Goal: Transaction & Acquisition: Purchase product/service

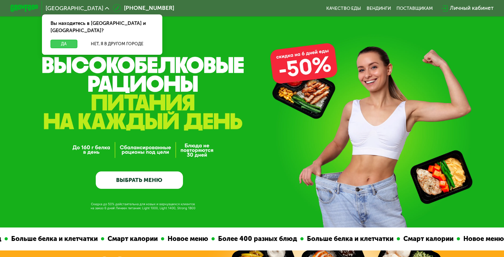
click at [63, 40] on button "Да" at bounding box center [63, 44] width 27 height 9
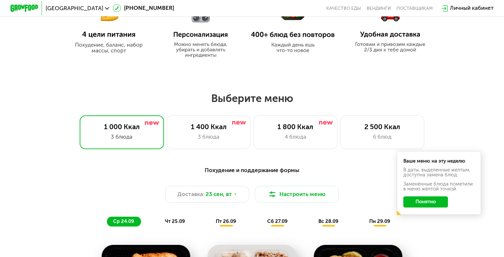
scroll to position [394, 0]
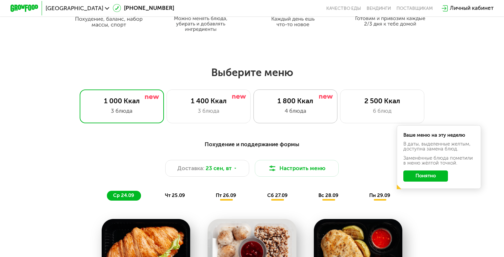
click at [314, 112] on div "4 блюда" at bounding box center [295, 111] width 69 height 9
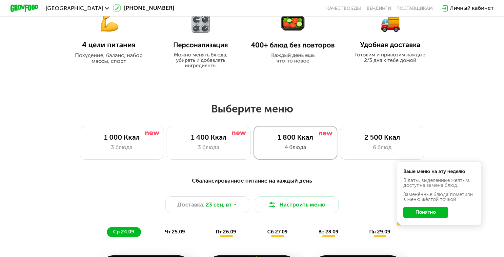
scroll to position [361, 0]
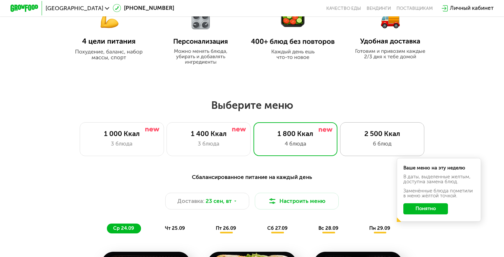
click at [389, 142] on div "2 500 Ккал 6 блюд" at bounding box center [382, 138] width 84 height 33
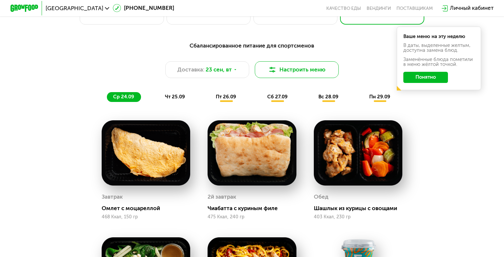
scroll to position [492, 0]
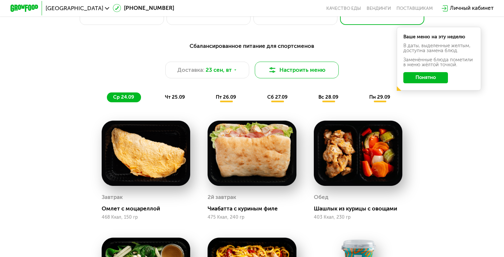
click at [294, 72] on button "Настроить меню" at bounding box center [297, 70] width 84 height 17
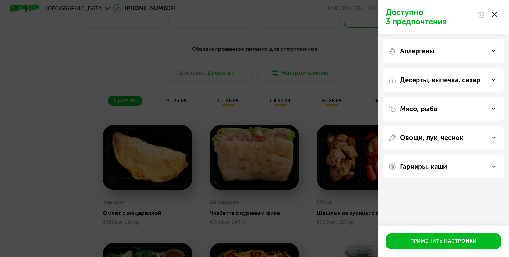
click at [494, 16] on icon at bounding box center [494, 14] width 5 height 5
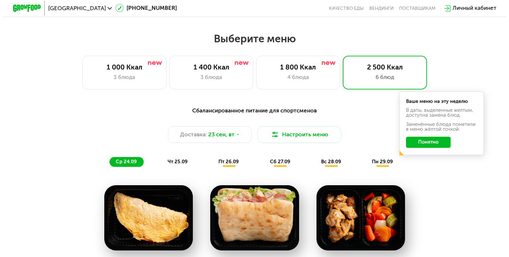
scroll to position [426, 0]
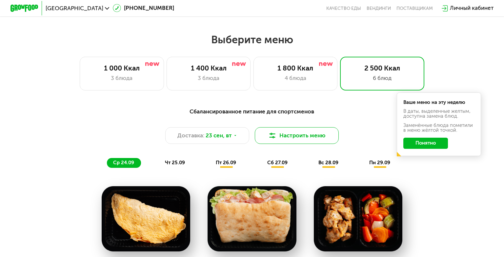
click at [280, 141] on button "Настроить меню" at bounding box center [297, 135] width 84 height 17
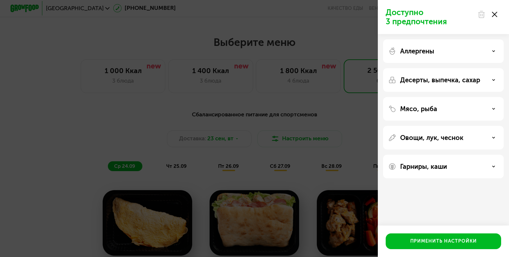
click at [453, 167] on div "Гарниры, каши" at bounding box center [443, 167] width 110 height 8
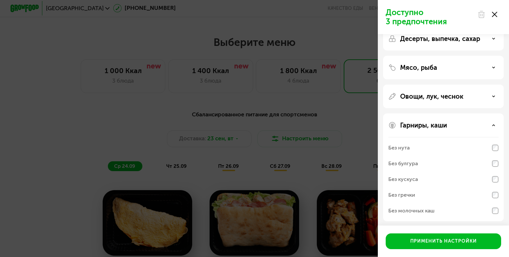
scroll to position [44, 0]
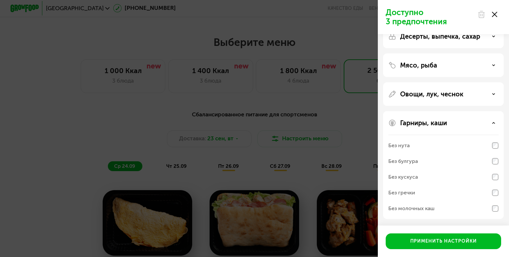
click at [448, 94] on p "Овощи, лук, чеснок" at bounding box center [431, 94] width 63 height 8
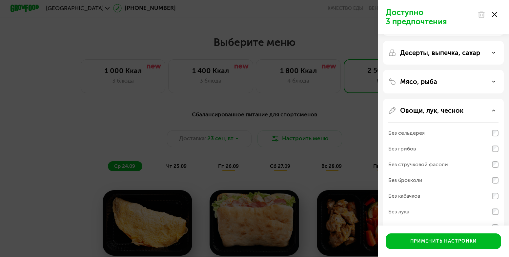
scroll to position [0, 0]
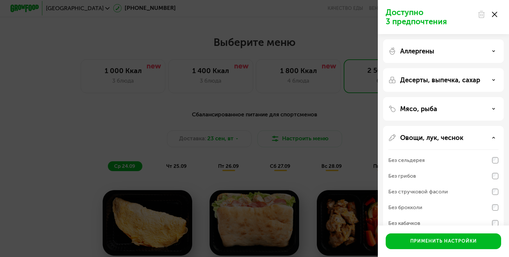
click at [432, 83] on p "Десерты, выпечка, сахар" at bounding box center [440, 80] width 80 height 8
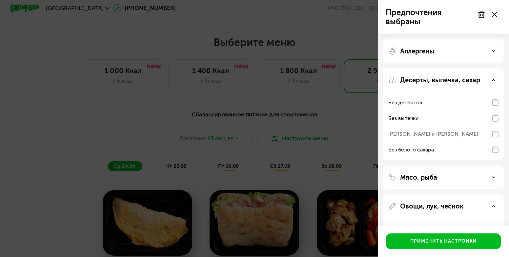
click at [495, 81] on icon at bounding box center [493, 79] width 3 height 3
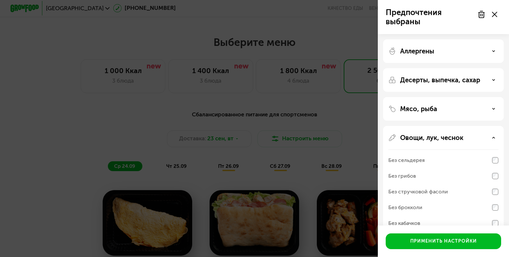
click at [465, 54] on div "Аллергены" at bounding box center [443, 51] width 110 height 8
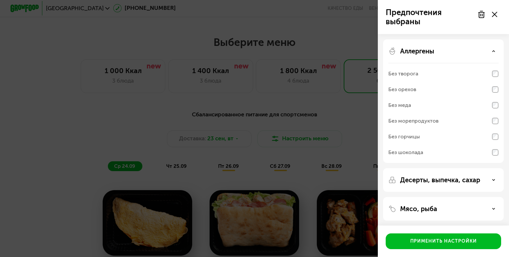
click at [465, 54] on div "Аллергены" at bounding box center [443, 51] width 110 height 8
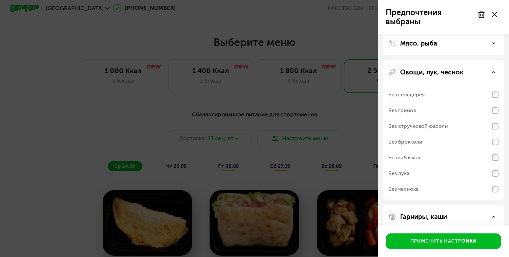
click at [495, 74] on div "Овощи, лук, чеснок" at bounding box center [443, 72] width 110 height 8
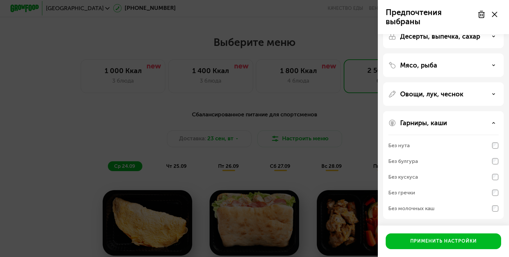
click at [495, 93] on icon at bounding box center [493, 93] width 3 height 3
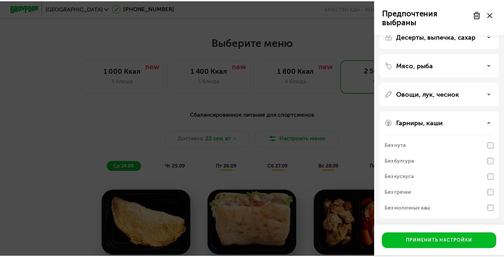
scroll to position [66, 0]
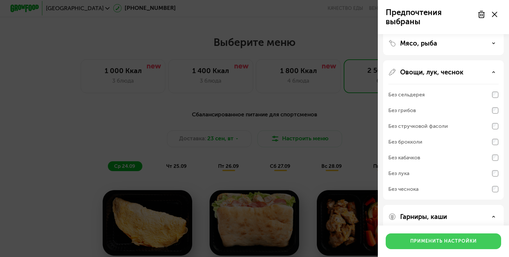
click at [439, 245] on button "Применить настройки" at bounding box center [443, 241] width 115 height 16
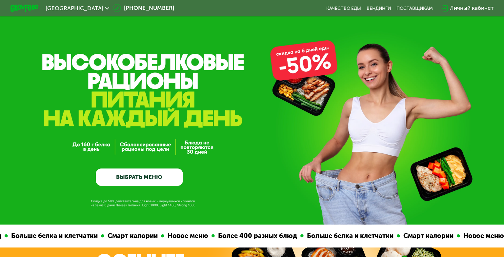
scroll to position [0, 0]
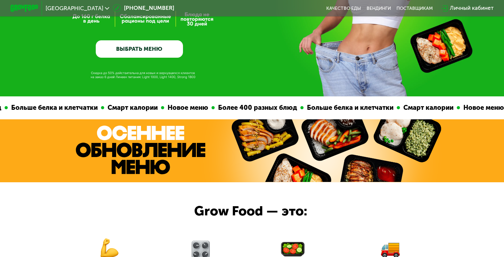
click at [136, 51] on link "ВЫБРАТЬ МЕНЮ" at bounding box center [139, 48] width 87 height 17
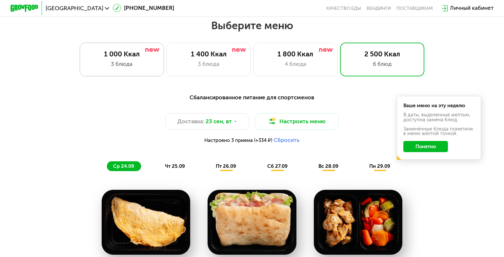
scroll to position [445, 0]
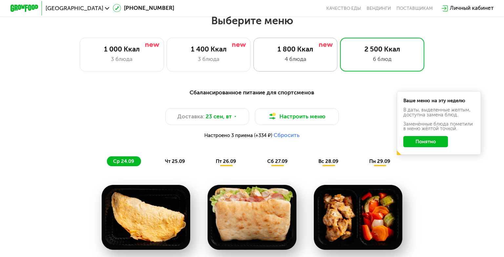
click at [291, 63] on div "4 блюда" at bounding box center [295, 59] width 69 height 9
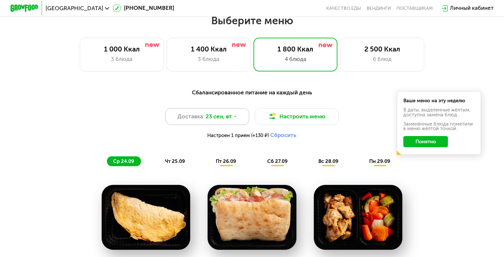
click at [235, 119] on icon at bounding box center [235, 116] width 4 height 4
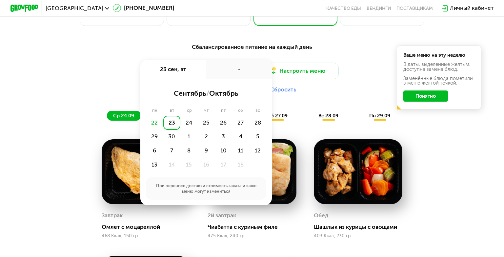
scroll to position [511, 0]
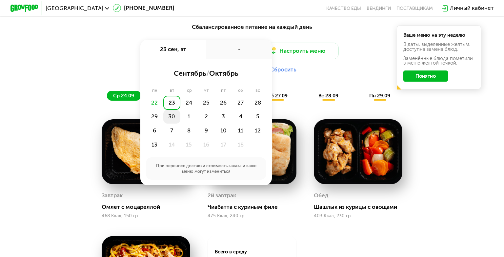
click at [173, 120] on div "30" at bounding box center [171, 117] width 17 height 14
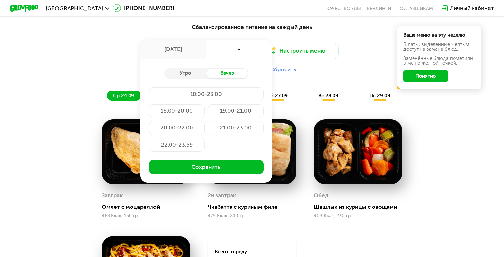
click at [70, 105] on div "Сбалансированное питание на каждый день Доставка: 30 сен, вт 30 сен, вт - Утро …" at bounding box center [252, 61] width 423 height 87
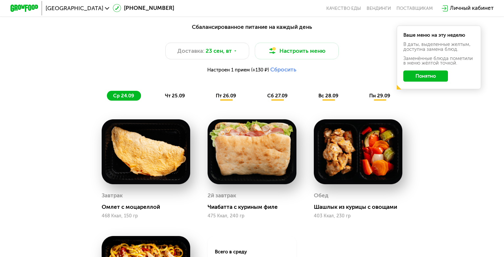
click at [228, 99] on span "пт 26.09" at bounding box center [226, 96] width 20 height 6
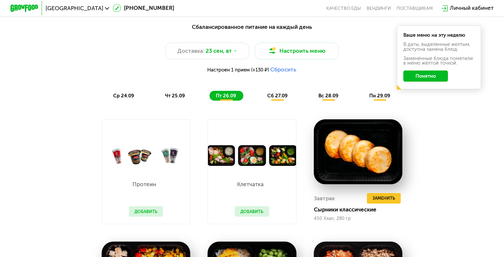
click at [430, 80] on button "Понятно" at bounding box center [425, 76] width 45 height 11
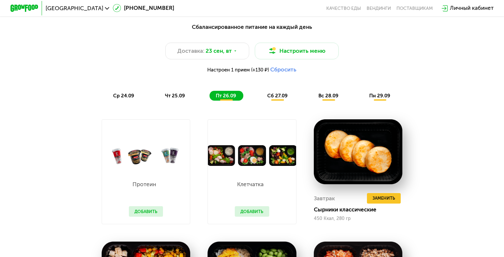
click at [121, 98] on span "ср 24.09" at bounding box center [123, 96] width 21 height 6
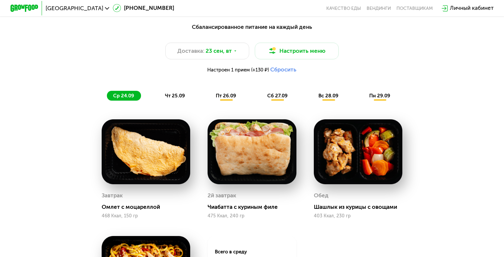
click at [171, 99] on span "чт 25.09" at bounding box center [175, 96] width 20 height 6
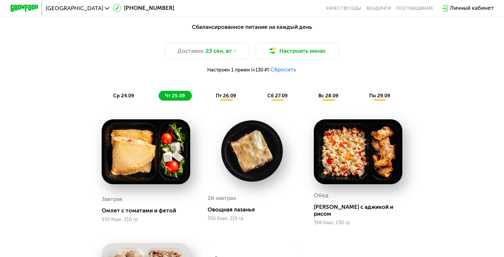
click at [229, 98] on span "пт 26.09" at bounding box center [226, 96] width 20 height 6
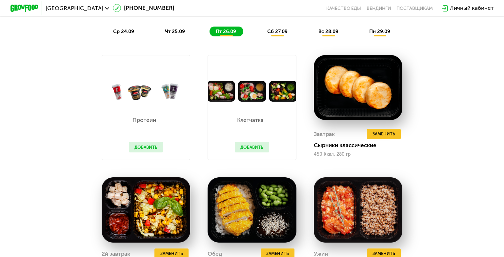
scroll to position [576, 0]
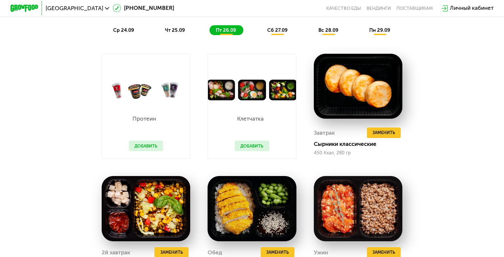
click at [278, 33] on span "сб 27.09" at bounding box center [277, 30] width 20 height 6
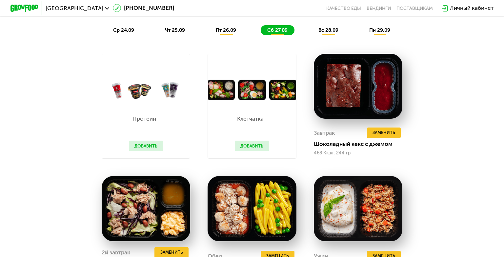
click at [327, 33] on span "вс 28.09" at bounding box center [328, 30] width 20 height 6
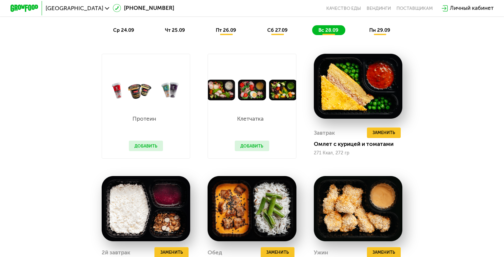
click at [138, 150] on button "Добавить" at bounding box center [146, 146] width 34 height 10
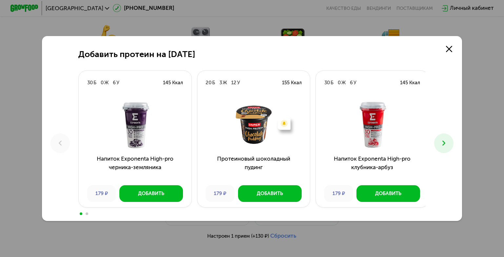
scroll to position [314, 0]
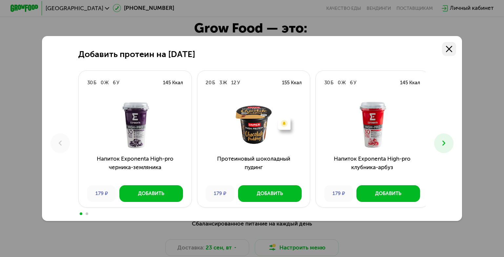
click at [451, 47] on icon at bounding box center [449, 49] width 6 height 6
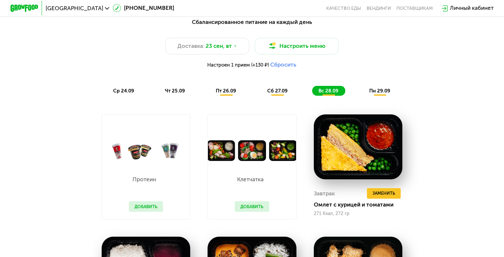
scroll to position [511, 0]
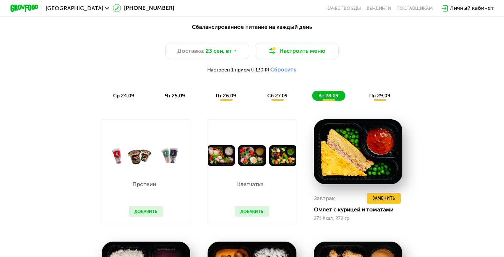
click at [22, 8] on img at bounding box center [24, 8] width 28 height 7
click at [26, 11] on img at bounding box center [24, 8] width 28 height 7
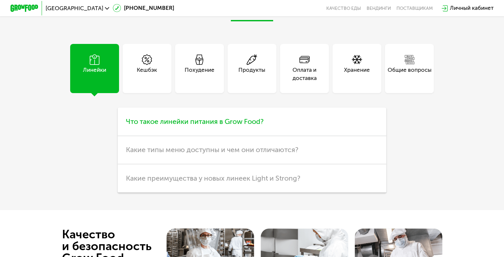
scroll to position [1987, 0]
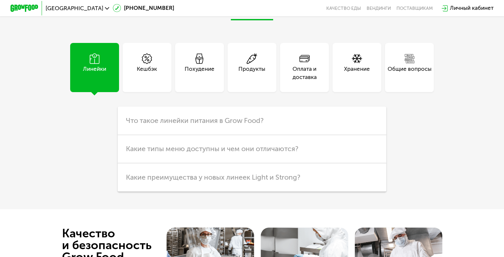
click at [198, 82] on div "Похудение" at bounding box center [200, 73] width 30 height 17
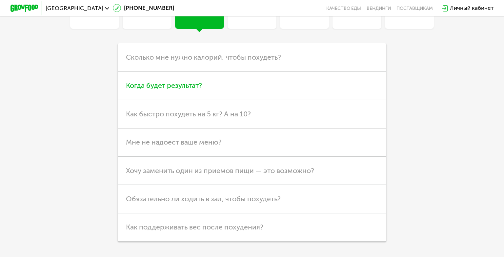
scroll to position [2052, 0]
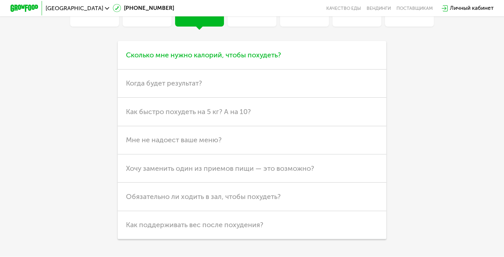
click at [277, 59] on span "Сколько мне нужно калорий, чтобы похудеть?" at bounding box center [203, 55] width 155 height 9
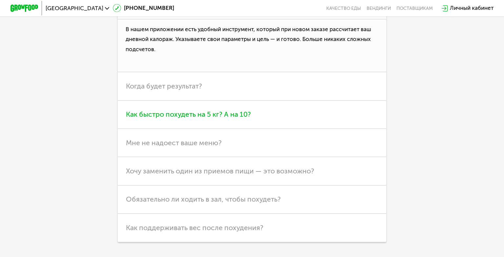
scroll to position [2118, 0]
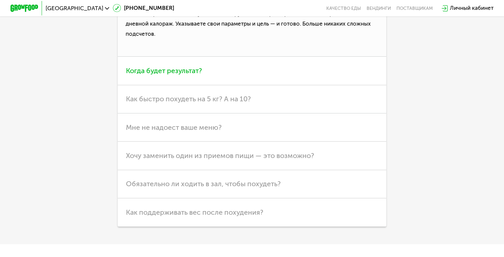
click at [177, 75] on span "Когда будет результат?" at bounding box center [164, 71] width 76 height 9
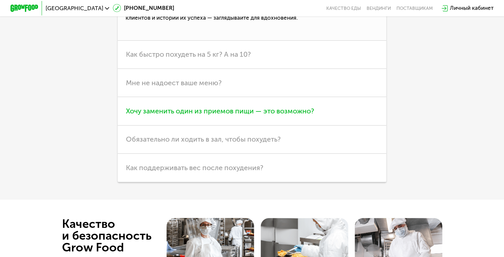
scroll to position [2183, 0]
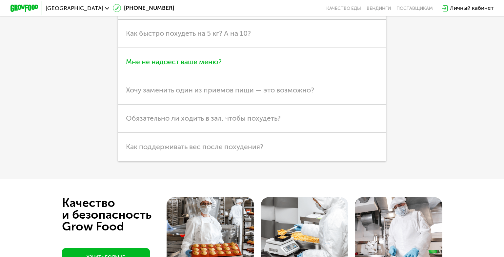
click at [227, 76] on h3 "Мне не надоест ваше меню?" at bounding box center [252, 62] width 269 height 28
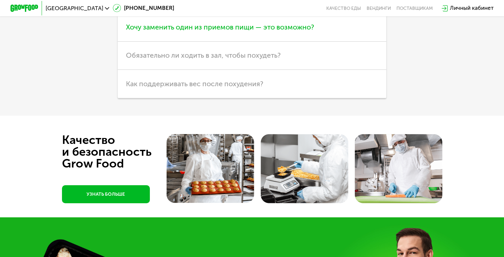
scroll to position [2249, 0]
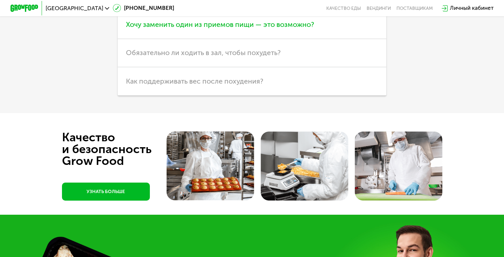
click at [328, 39] on h3 "Хочу заменить один из приемов пищи — это возможно?" at bounding box center [252, 24] width 269 height 28
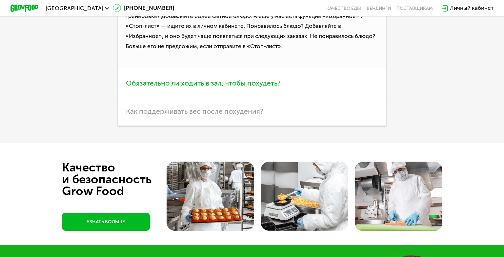
click at [232, 88] on span "Обязательно ли ходить в зал, чтобы похудеть?" at bounding box center [203, 83] width 155 height 9
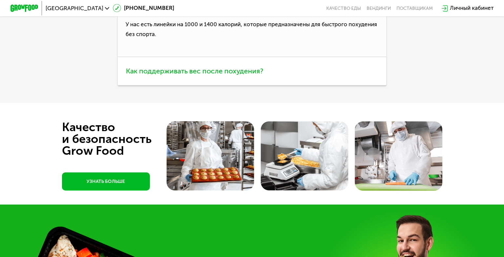
click at [222, 75] on span "Как поддерживать вес после похудения?" at bounding box center [194, 71] width 137 height 9
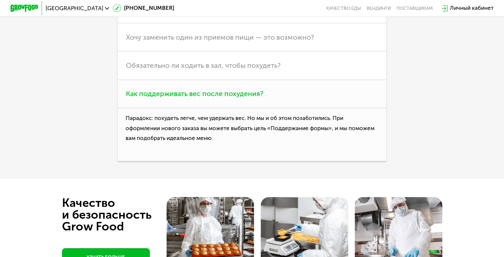
scroll to position [2150, 0]
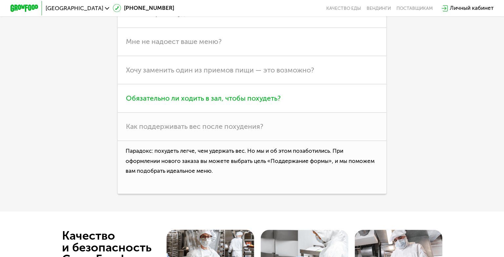
click at [218, 103] on span "Обязательно ли ходить в зал, чтобы похудеть?" at bounding box center [203, 98] width 155 height 9
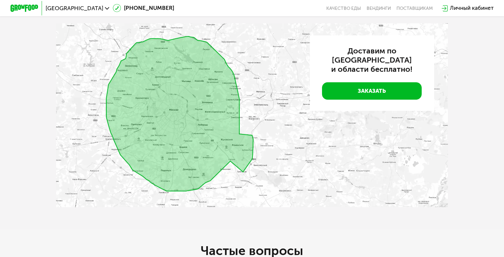
scroll to position [1691, 0]
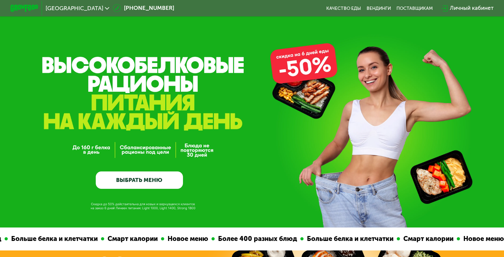
scroll to position [33, 0]
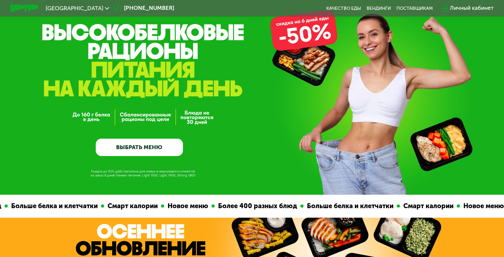
click at [156, 149] on link "ВЫБРАТЬ МЕНЮ" at bounding box center [139, 147] width 87 height 17
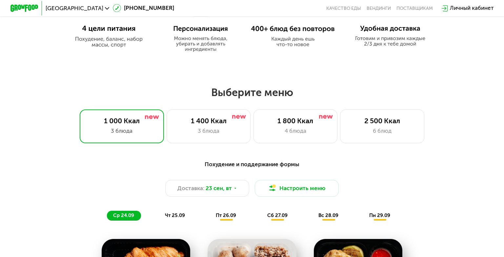
scroll to position [445, 0]
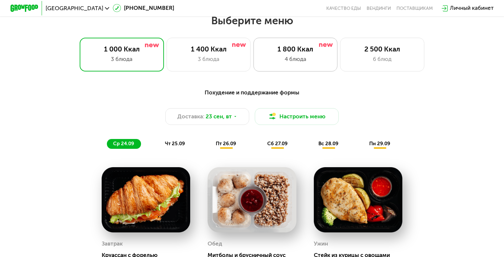
click at [298, 59] on div "4 блюда" at bounding box center [295, 59] width 69 height 9
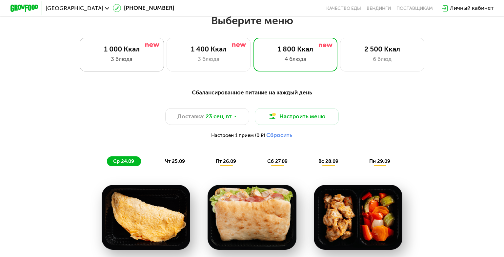
click at [128, 62] on div "3 блюда" at bounding box center [121, 59] width 69 height 9
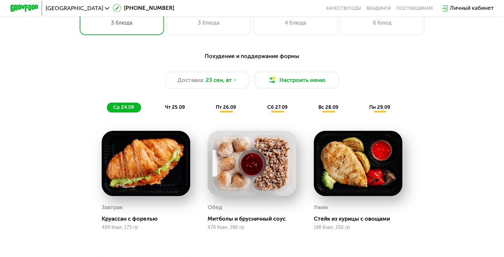
scroll to position [478, 0]
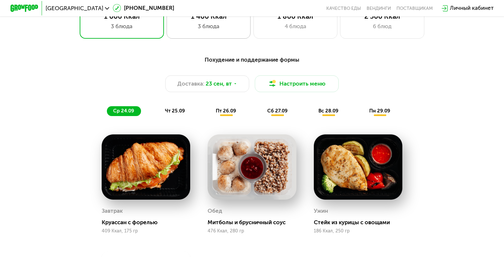
click at [195, 29] on div "3 блюда" at bounding box center [208, 26] width 69 height 9
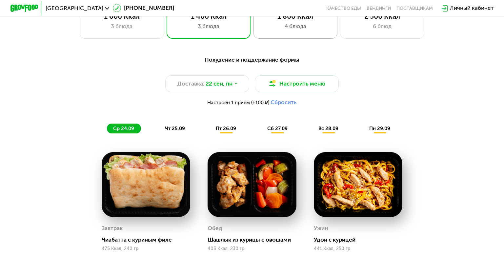
click at [279, 30] on div "4 блюда" at bounding box center [295, 26] width 69 height 9
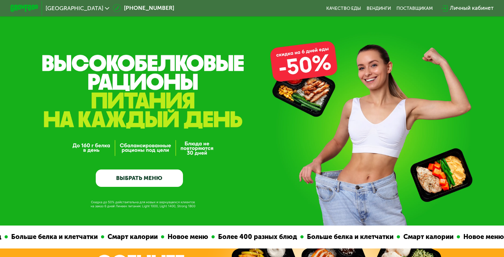
scroll to position [0, 0]
